Goal: Task Accomplishment & Management: Manage account settings

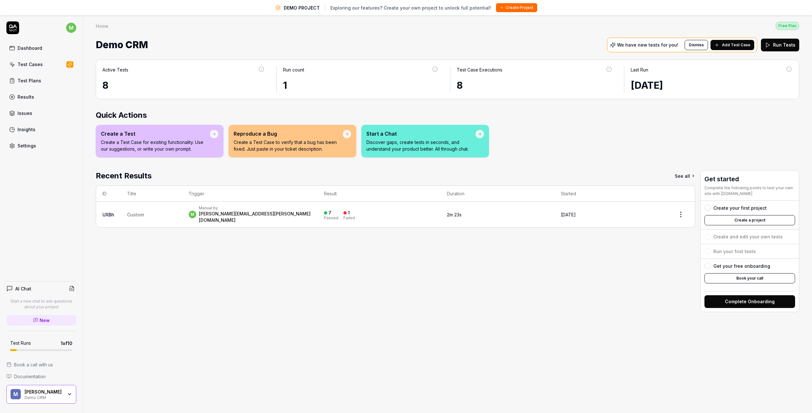
click at [69, 27] on html "DEMO PROJECT Exploring our features? Create your own project to unlock full pot…" at bounding box center [406, 214] width 812 height 428
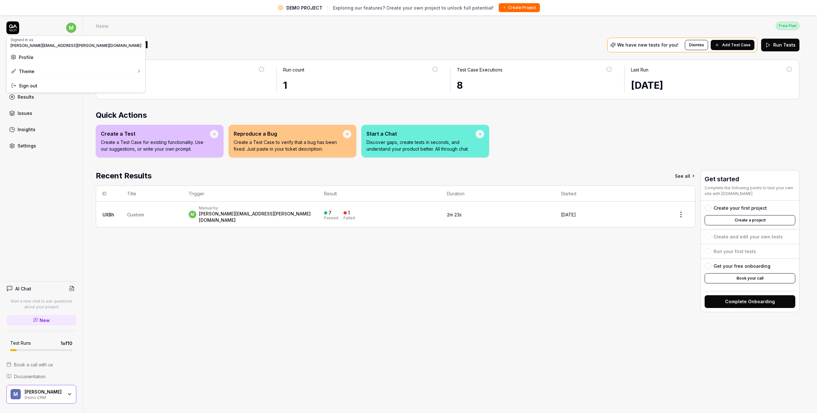
click at [43, 59] on span "Profile" at bounding box center [76, 57] width 131 height 7
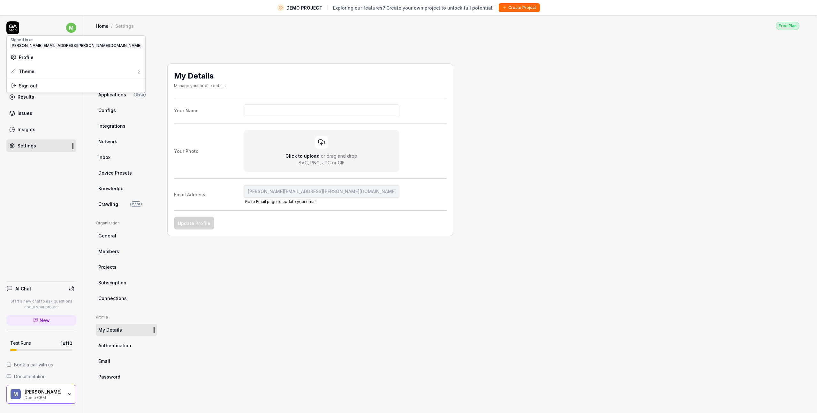
click at [116, 297] on html "DEMO PROJECT Exploring our features? Create your own project to unlock full pot…" at bounding box center [408, 214] width 817 height 428
click at [116, 285] on span "Subscription" at bounding box center [112, 282] width 28 height 7
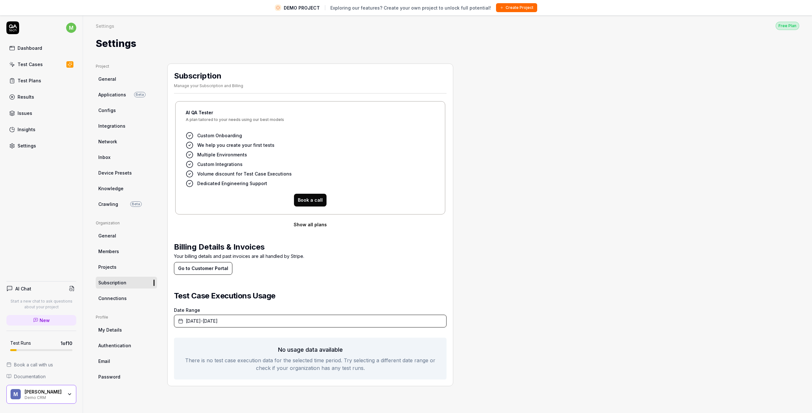
scroll to position [4, 0]
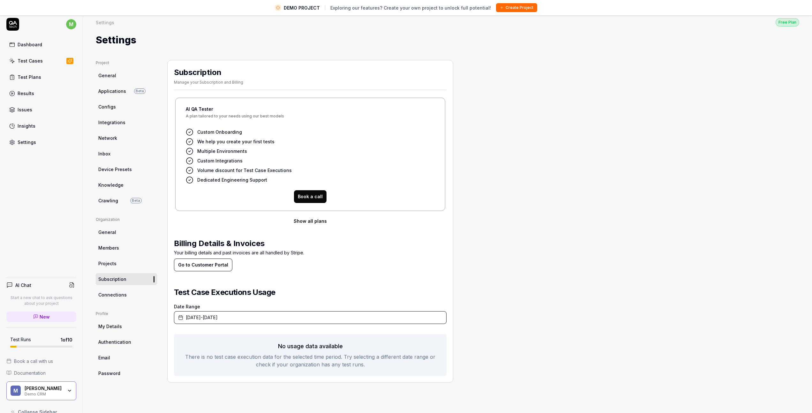
click at [206, 262] on button "Go to Customer Portal" at bounding box center [203, 264] width 58 height 13
